Goal: Task Accomplishment & Management: Manage account settings

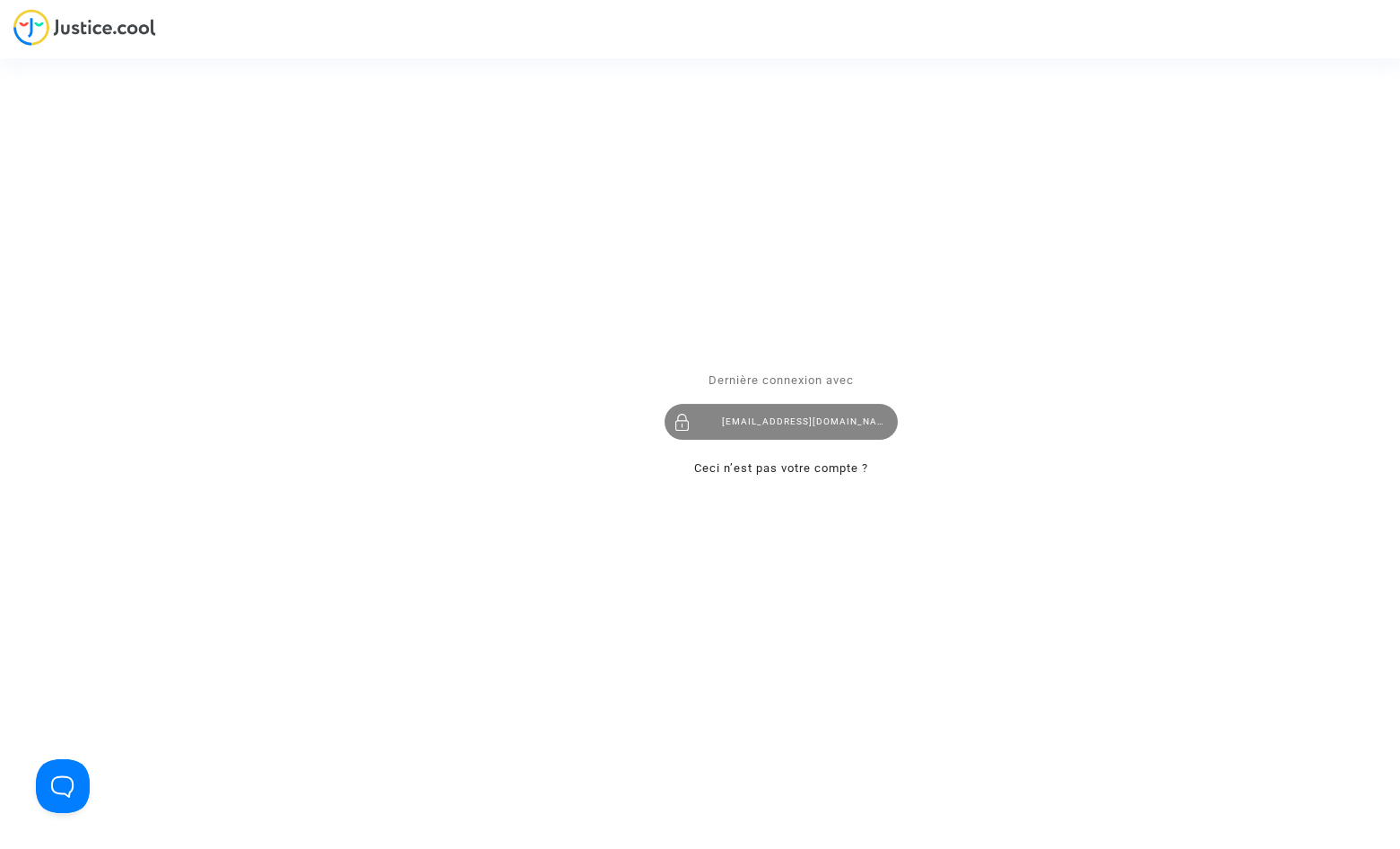
click at [828, 425] on div "[EMAIL_ADDRESS][DOMAIN_NAME]" at bounding box center [781, 423] width 233 height 36
click at [650, 238] on div "Se connecter Dernière connexion avec [EMAIL_ADDRESS][DOMAIN_NAME] Ceci n’est pa…" at bounding box center [700, 424] width 1400 height 849
